Goal: Task Accomplishment & Management: Manage account settings

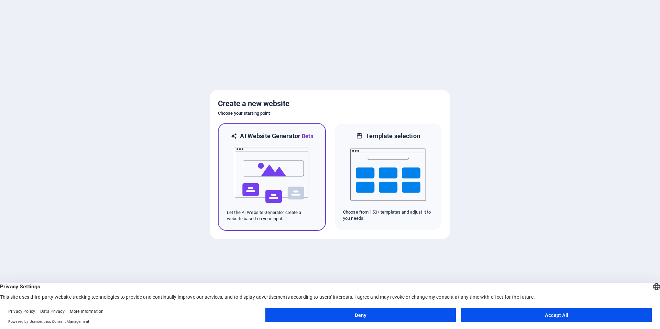
click at [303, 137] on span "Beta" at bounding box center [307, 136] width 13 height 7
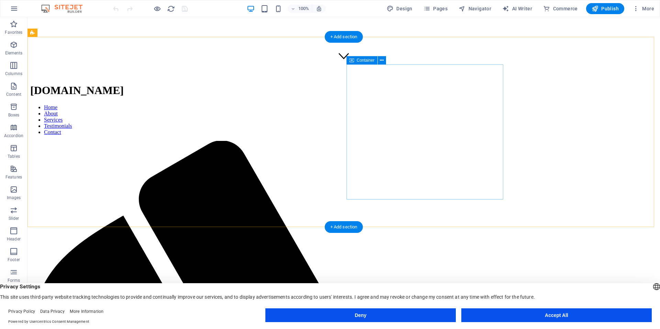
scroll to position [386, 0]
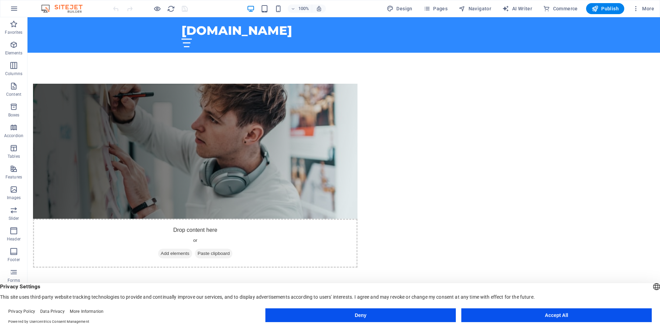
click at [400, 315] on button "Deny" at bounding box center [361, 315] width 191 height 14
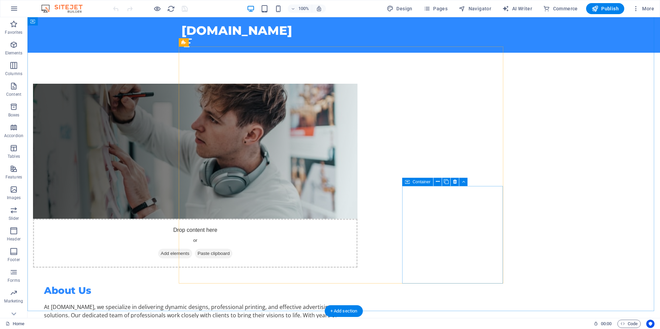
scroll to position [526, 0]
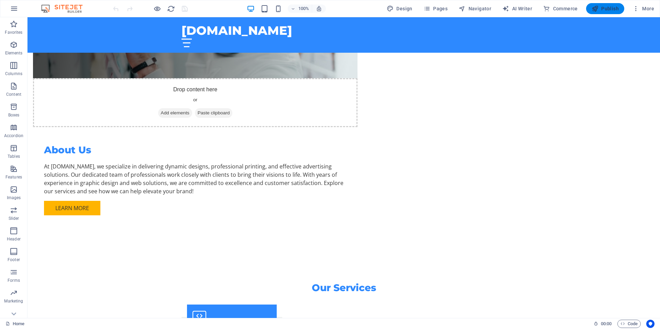
click at [605, 10] on span "Publish" at bounding box center [605, 8] width 27 height 7
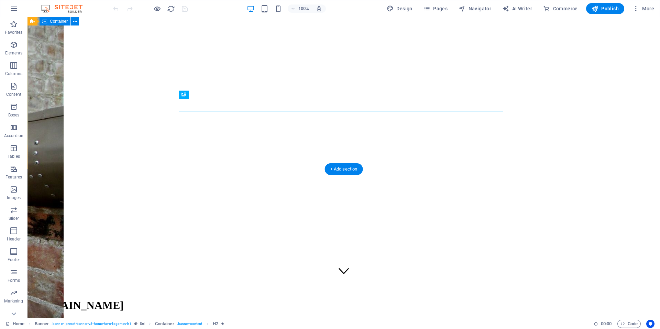
scroll to position [175, 0]
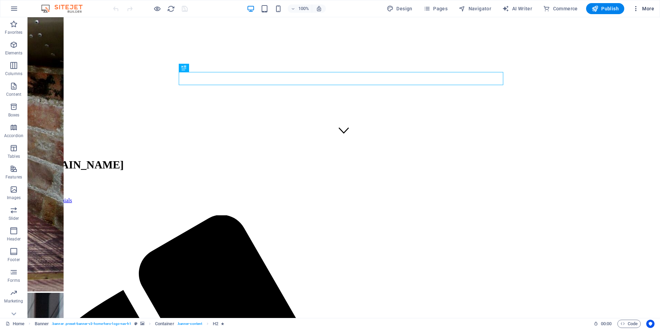
click at [635, 8] on icon "button" at bounding box center [636, 8] width 7 height 7
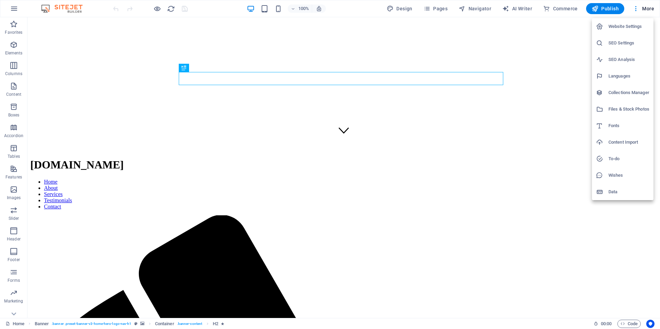
click at [14, 10] on div at bounding box center [330, 164] width 660 height 329
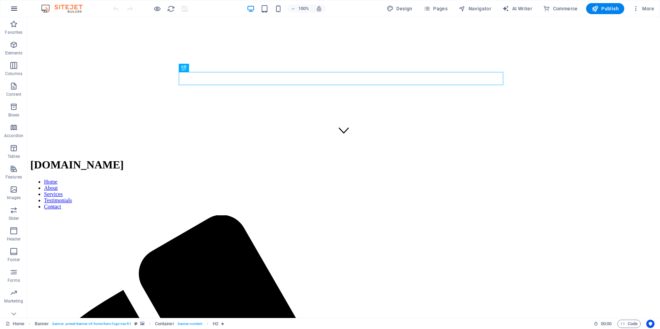
click at [16, 10] on icon "button" at bounding box center [14, 8] width 8 height 8
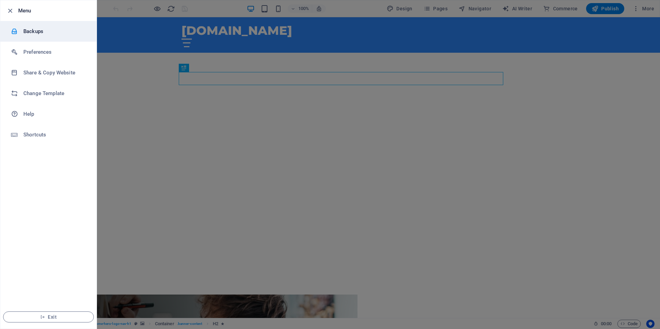
click at [36, 32] on h6 "Backups" at bounding box center [55, 31] width 64 height 8
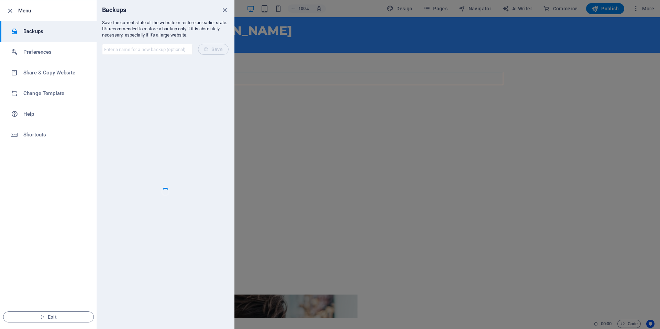
click at [136, 47] on input "text" at bounding box center [147, 49] width 90 height 11
click at [169, 53] on input "text" at bounding box center [147, 49] width 90 height 11
type input "ai made 1"
click at [229, 60] on div at bounding box center [166, 194] width 138 height 268
click at [222, 49] on span "Save" at bounding box center [213, 49] width 19 height 6
